Goal: Check status: Check status

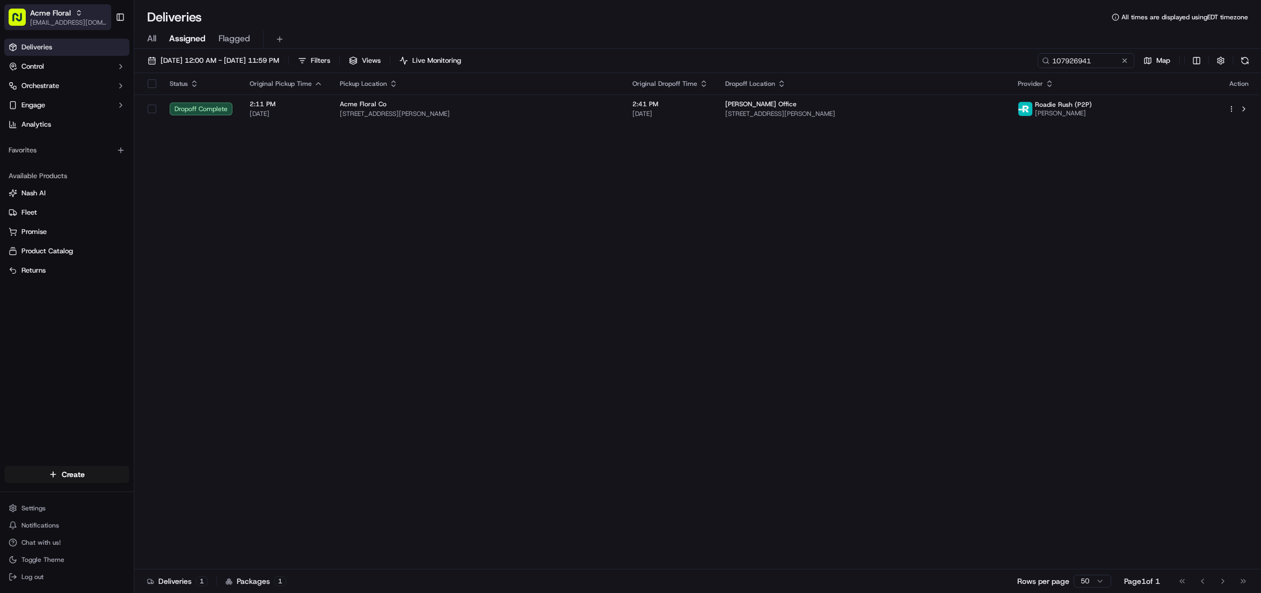
click at [47, 15] on span "Acme Floral" at bounding box center [50, 13] width 41 height 11
type input "we drop"
click at [211, 48] on div "We Drop Limited" at bounding box center [193, 55] width 156 height 21
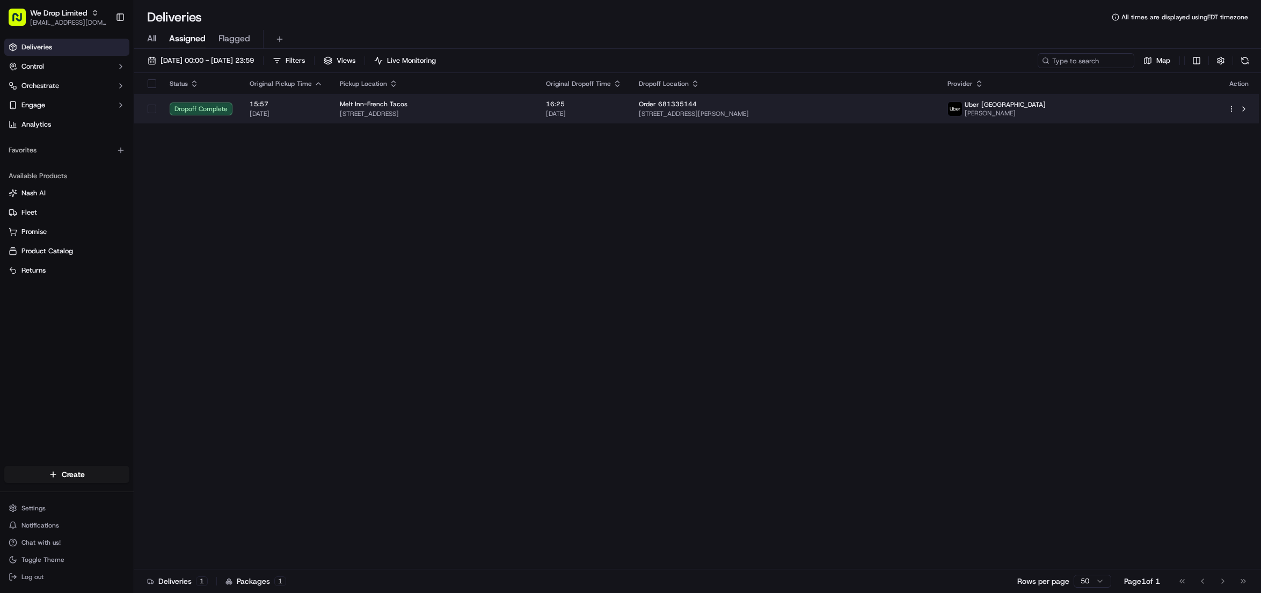
click at [529, 112] on span "[STREET_ADDRESS]" at bounding box center [434, 113] width 189 height 9
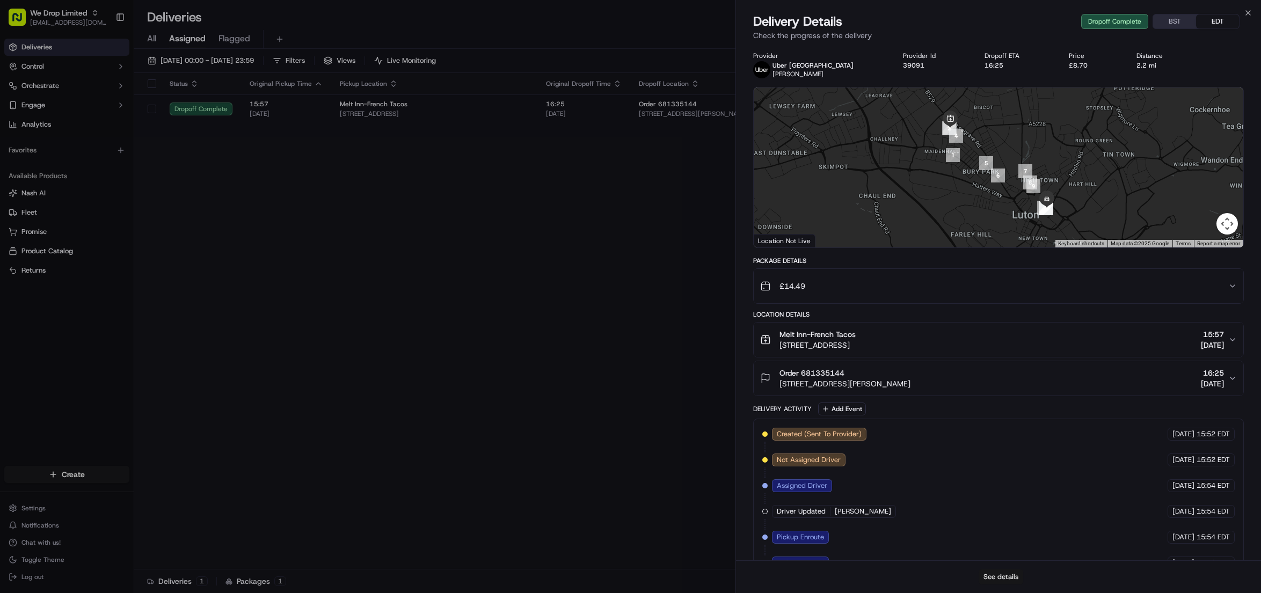
click at [999, 578] on button "See details" at bounding box center [1000, 576] width 45 height 15
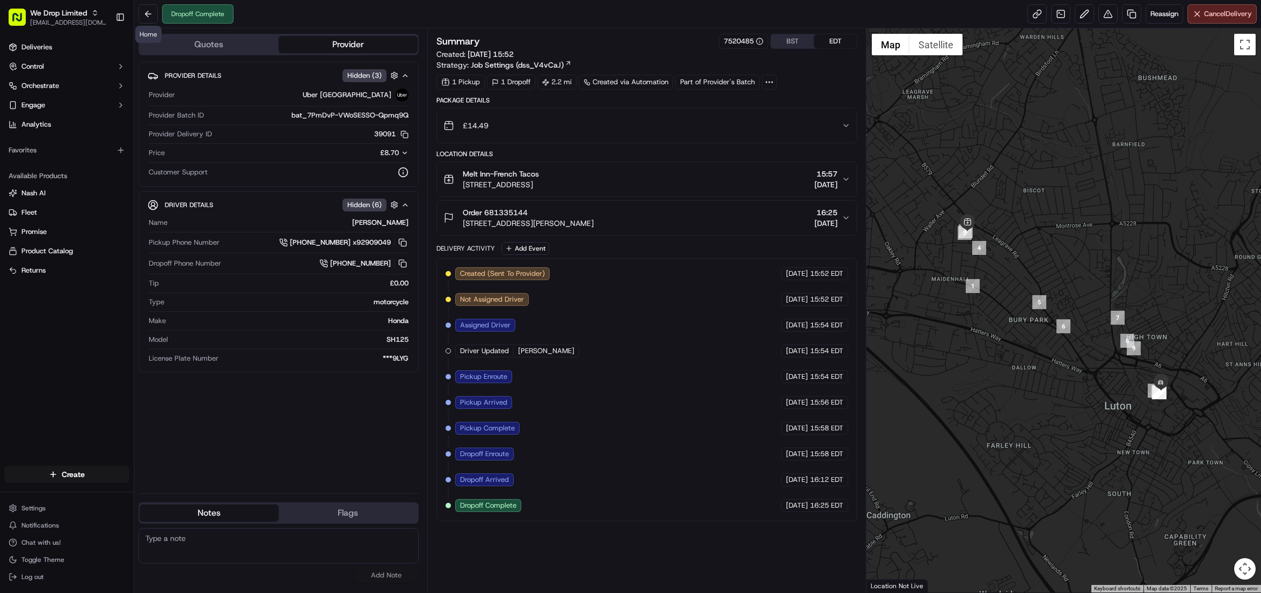
click at [704, 573] on div "Summary 7520485 BST EDT Created: [DATE] 15:52 Strategy: Job Settings (dss_V4vCa…" at bounding box center [646, 310] width 421 height 553
